Goal: Task Accomplishment & Management: Manage account settings

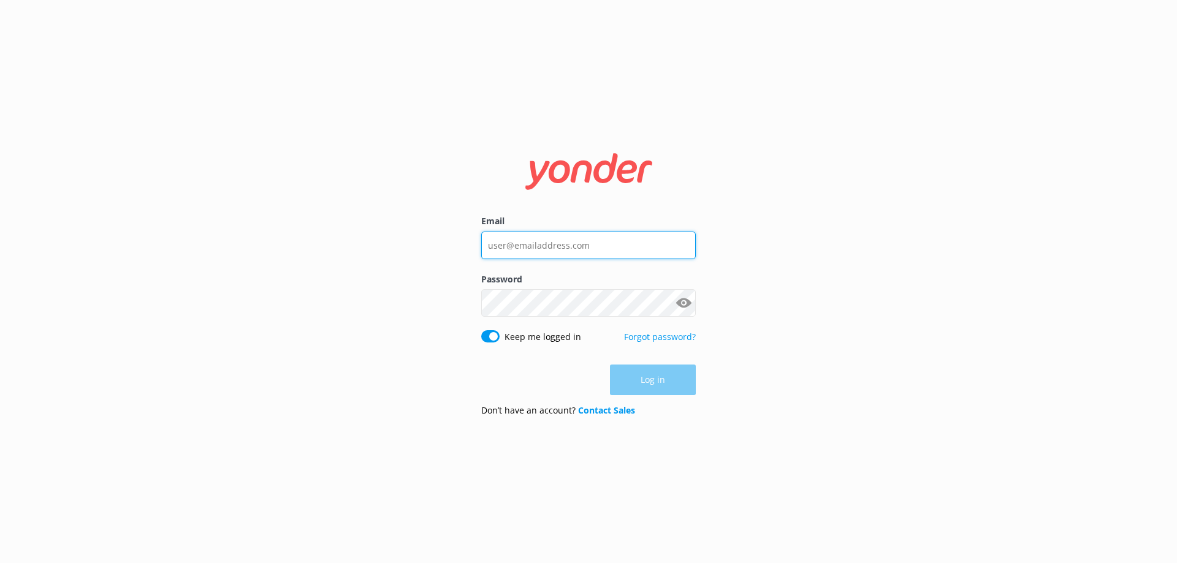
click at [505, 240] on input "Email" at bounding box center [588, 246] width 215 height 28
type input "[PERSON_NAME][EMAIL_ADDRESS][DOMAIN_NAME]"
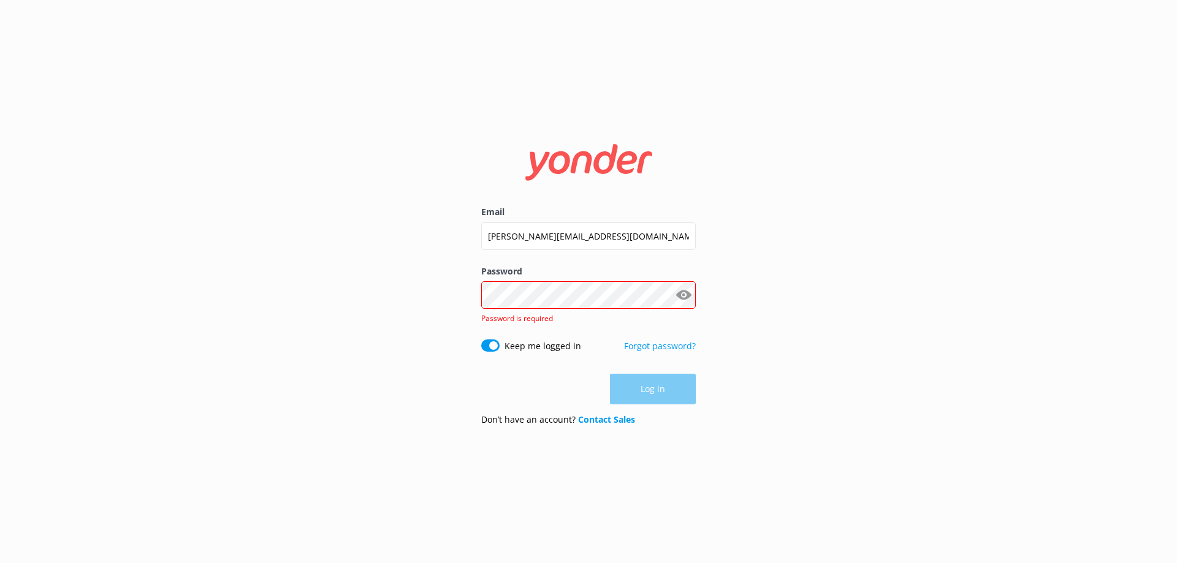
click at [642, 338] on form "Email [PERSON_NAME][EMAIL_ADDRESS][DOMAIN_NAME] Password Show password Password…" at bounding box center [588, 282] width 215 height 308
click at [626, 348] on link "Forgot password?" at bounding box center [660, 346] width 72 height 12
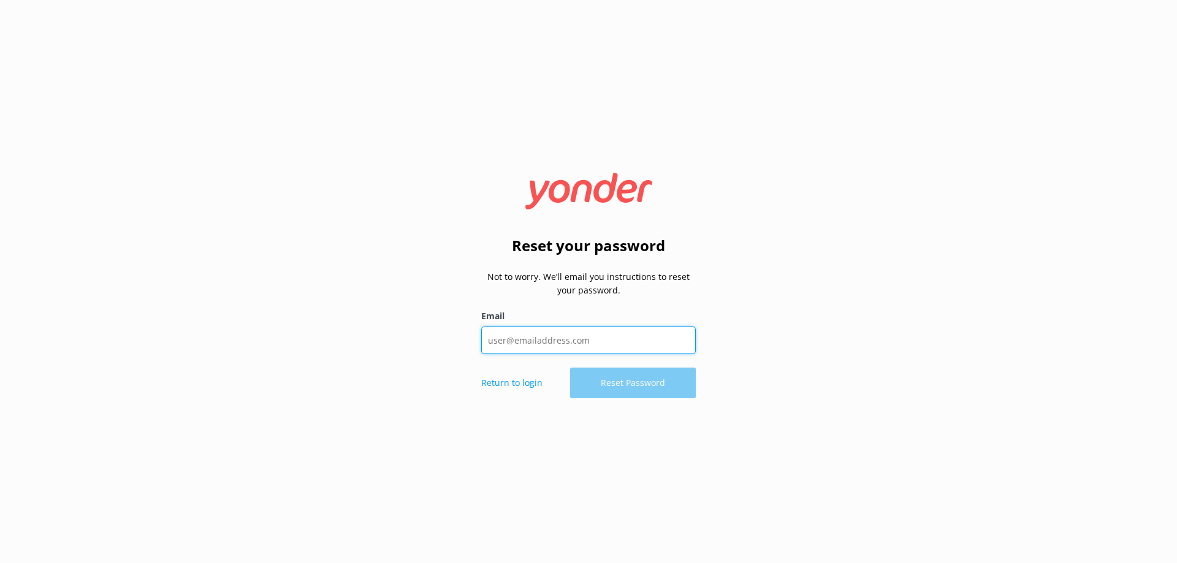
click at [614, 348] on input "Email" at bounding box center [588, 341] width 215 height 28
type input "[PERSON_NAME][EMAIL_ADDRESS][DOMAIN_NAME]"
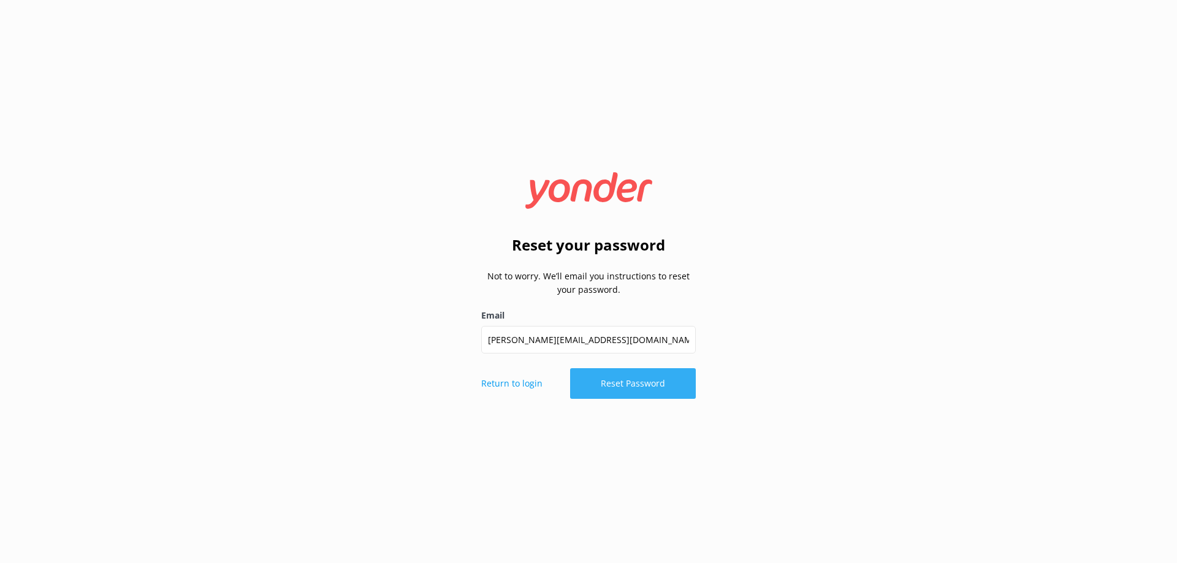
click at [601, 384] on button "Reset Password" at bounding box center [633, 383] width 126 height 31
